Goal: Task Accomplishment & Management: Manage account settings

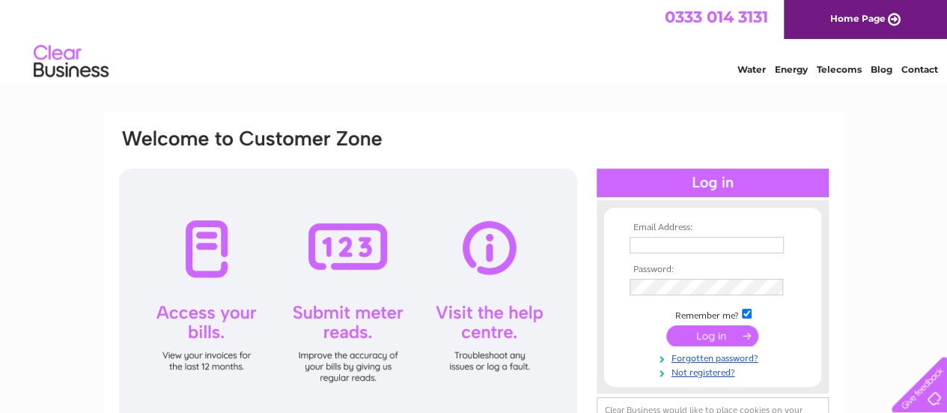
type input "naimesh.p@ntlworld.com"
click at [707, 342] on input "submit" at bounding box center [712, 335] width 92 height 21
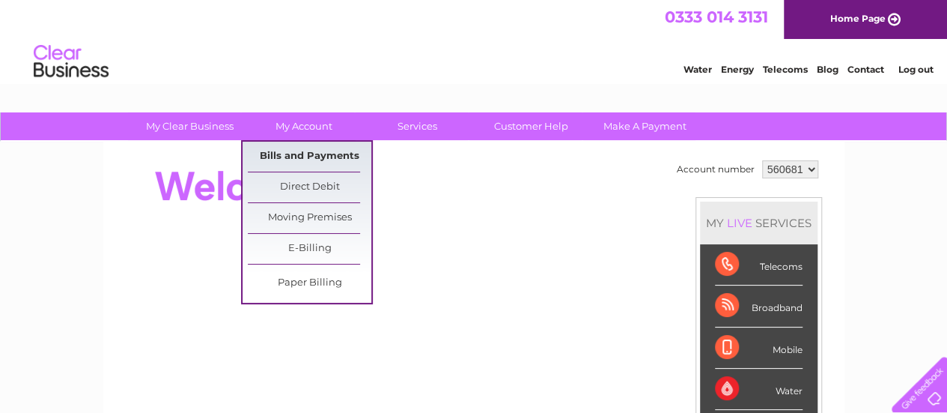
click at [303, 155] on link "Bills and Payments" at bounding box center [310, 157] width 124 height 30
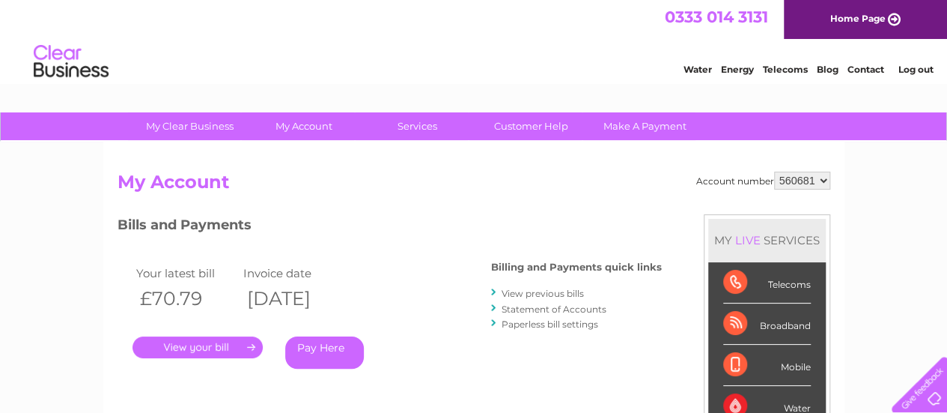
click at [503, 297] on link "View previous bills" at bounding box center [543, 293] width 82 height 11
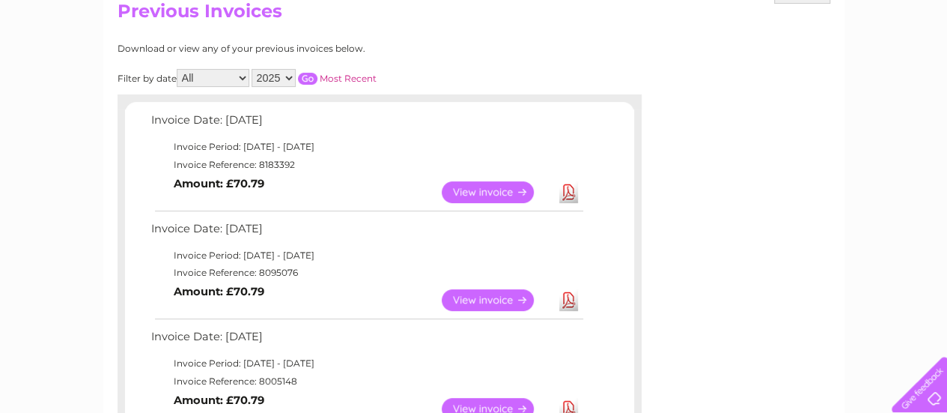
scroll to position [225, 0]
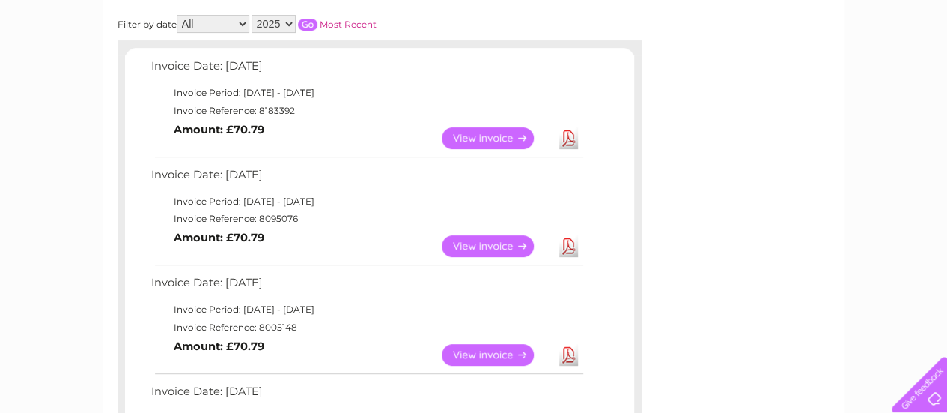
click at [472, 251] on link "View" at bounding box center [497, 246] width 110 height 22
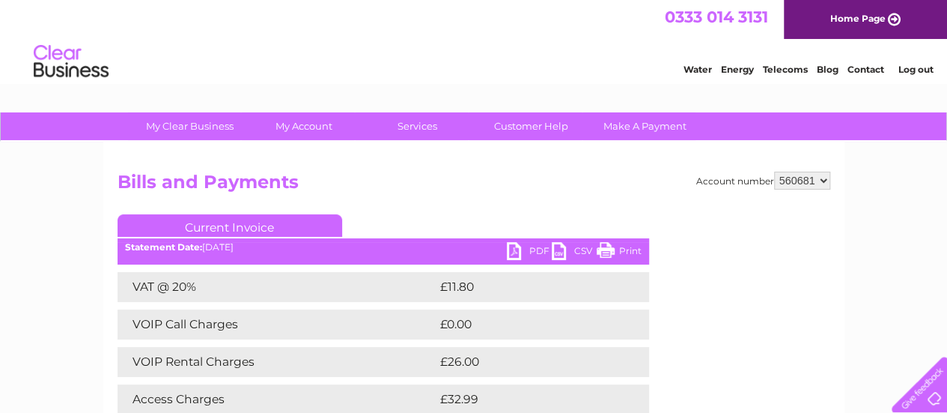
click at [533, 247] on link "PDF" at bounding box center [529, 253] width 45 height 22
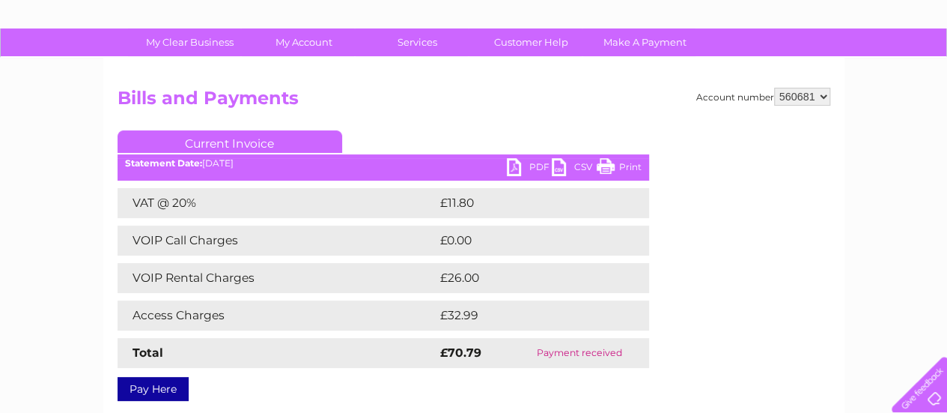
scroll to position [150, 0]
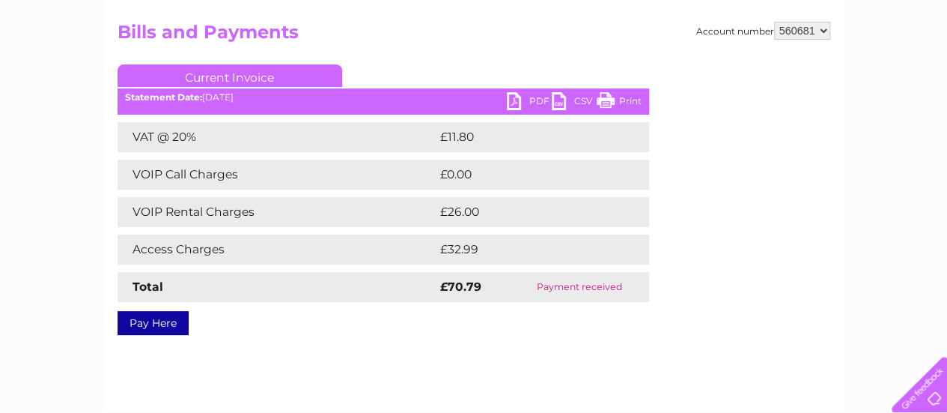
click at [533, 102] on link "PDF" at bounding box center [529, 103] width 45 height 22
